Goal: Information Seeking & Learning: Stay updated

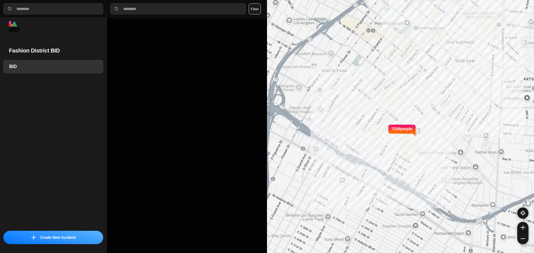
select select "*"
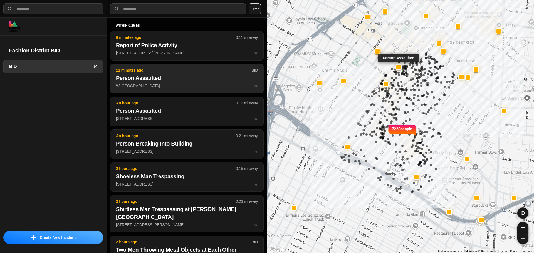
click at [158, 80] on h2 "Person Assaulted" at bounding box center [187, 78] width 142 height 8
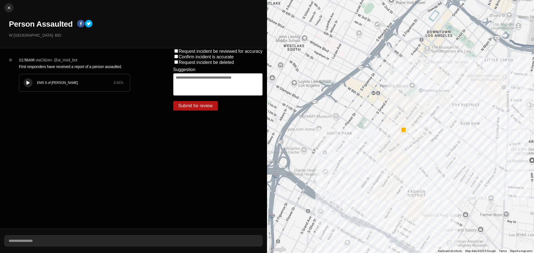
click at [28, 83] on icon at bounding box center [27, 83] width 3 height 4
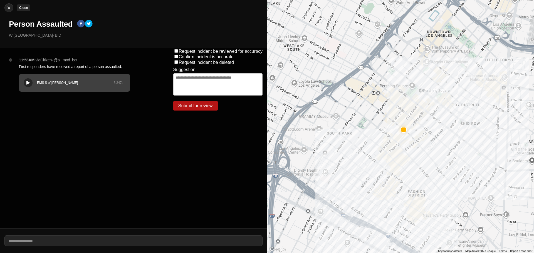
click at [5, 6] on div at bounding box center [9, 8] width 8 height 6
select select "*"
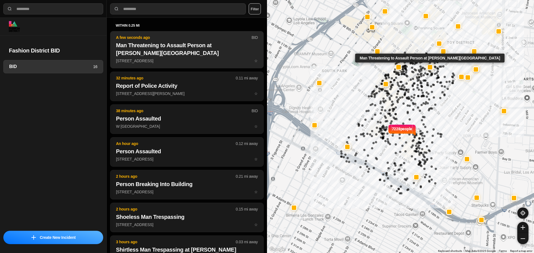
click at [180, 58] on p "[STREET_ADDRESS] ☆" at bounding box center [187, 61] width 142 height 6
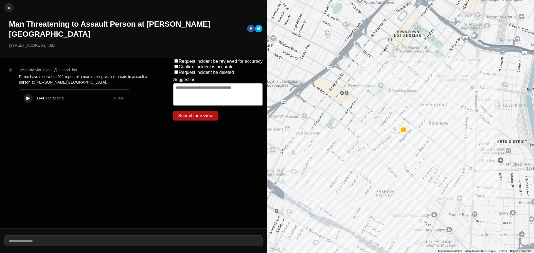
click at [28, 97] on icon at bounding box center [27, 99] width 3 height 4
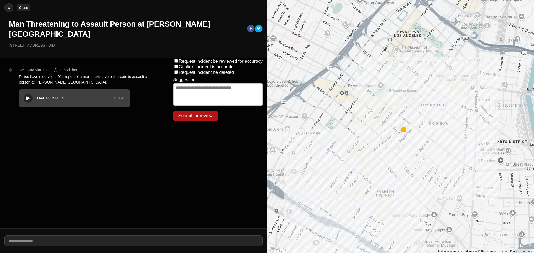
click at [6, 7] on div at bounding box center [9, 8] width 8 height 6
select select "*"
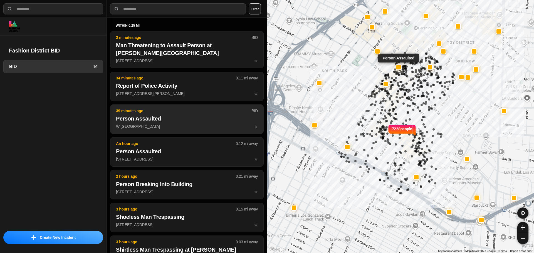
click at [168, 108] on p "39 minutes ago" at bounding box center [183, 111] width 135 height 6
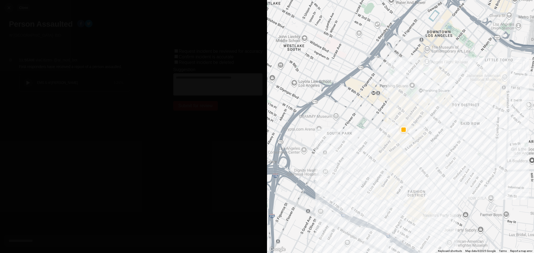
click at [7, 7] on img at bounding box center [9, 8] width 6 height 6
select select "*"
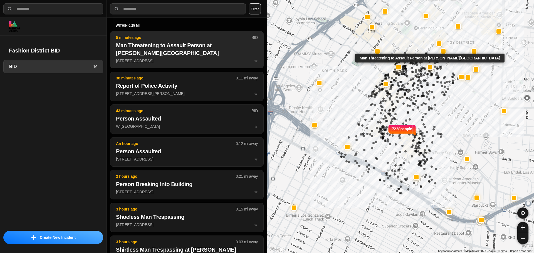
click at [167, 44] on h2 "Man Threatening to Assault Person at [PERSON_NAME][GEOGRAPHIC_DATA]" at bounding box center [187, 49] width 142 height 16
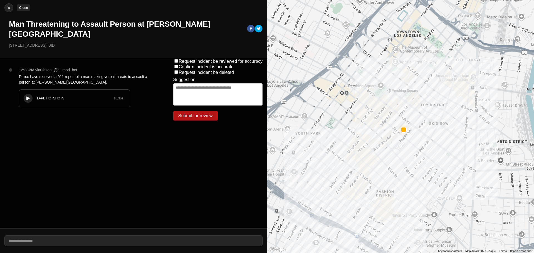
click at [8, 4] on button "Close" at bounding box center [8, 7] width 9 height 9
select select "*"
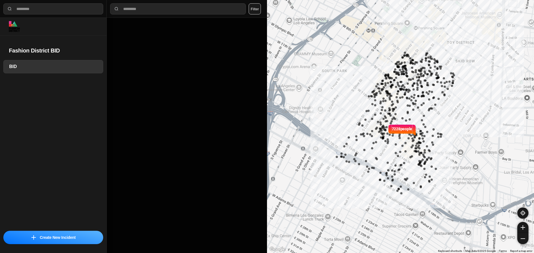
select select "*"
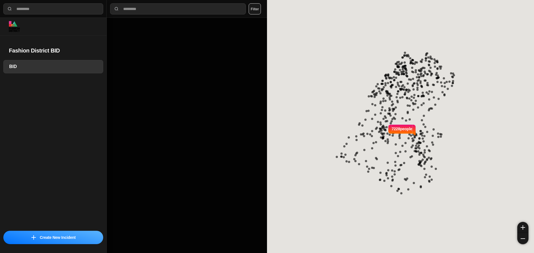
select select "*"
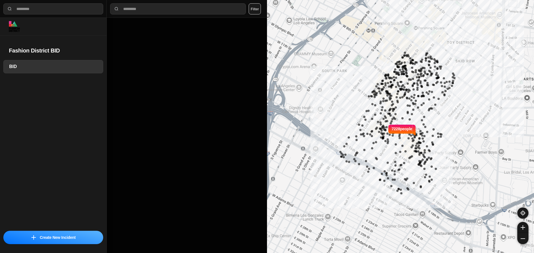
select select "*"
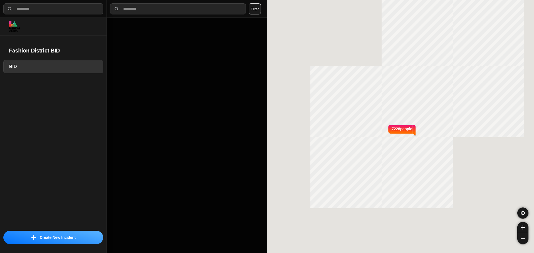
select select "*"
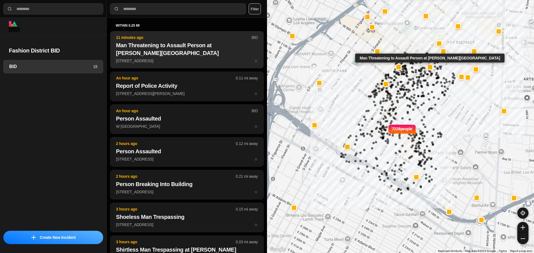
click at [129, 58] on p "[STREET_ADDRESS] ☆" at bounding box center [187, 61] width 142 height 6
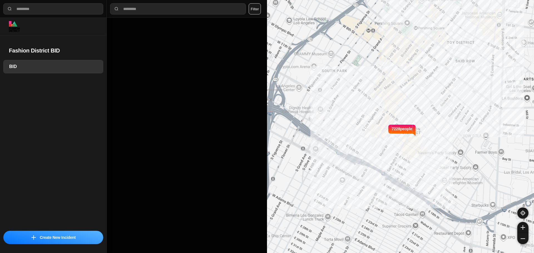
select select "*"
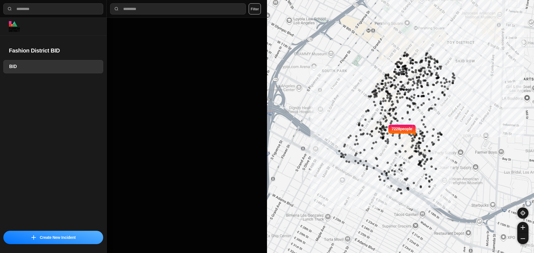
select select "*"
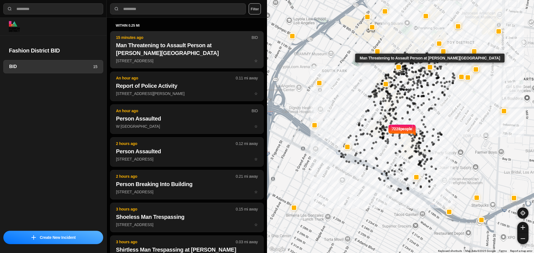
click at [189, 58] on p "633 South Los Angeles Street ☆" at bounding box center [187, 61] width 142 height 6
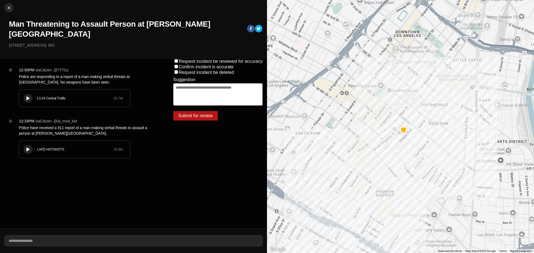
click at [28, 97] on icon at bounding box center [27, 99] width 3 height 4
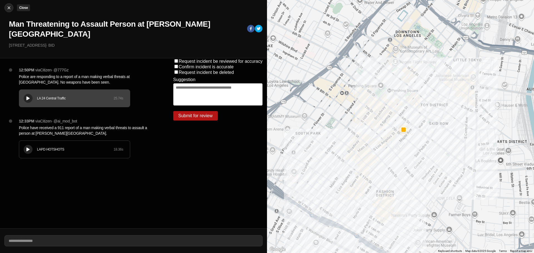
click at [8, 6] on img at bounding box center [9, 8] width 6 height 6
select select "*"
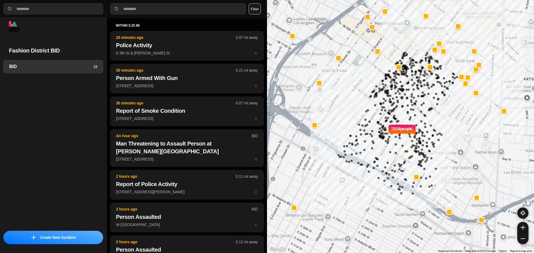
select select "*"
